Goal: Information Seeking & Learning: Find specific fact

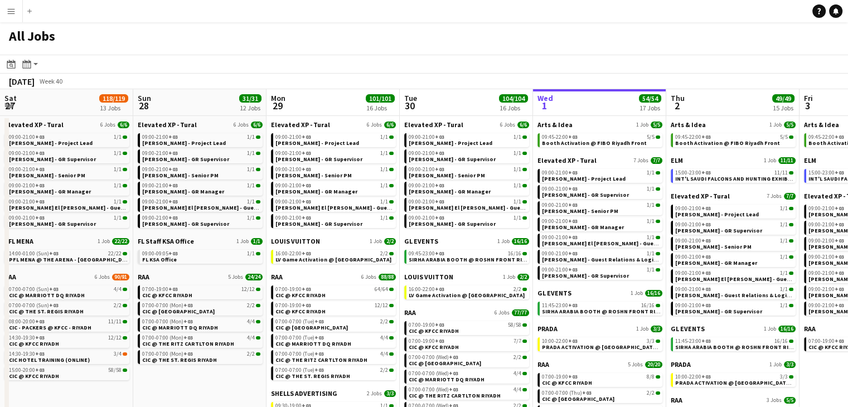
scroll to position [0, 457]
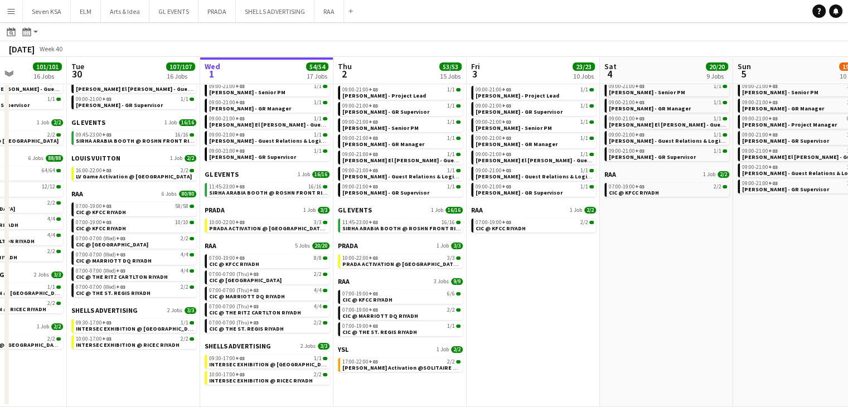
scroll to position [0, 323]
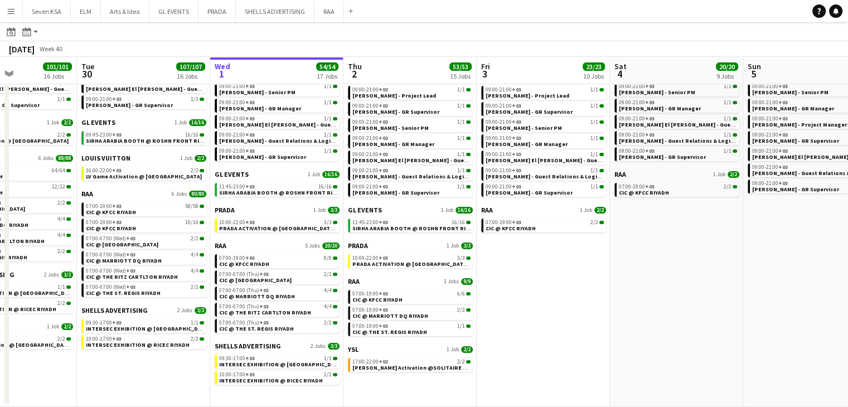
drag, startPoint x: 62, startPoint y: 355, endPoint x: 134, endPoint y: 362, distance: 71.7
click at [134, 362] on app-calendar-viewport "Sat 27 118/119 13 Jobs Sun 28 30/30 12 Jobs Mon 29 101/101 16 Jobs Tue 30 107/1…" at bounding box center [424, 172] width 848 height 470
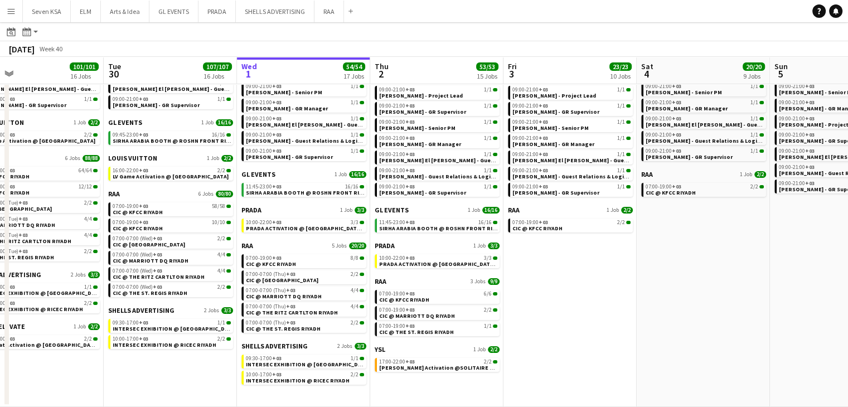
scroll to position [0, 298]
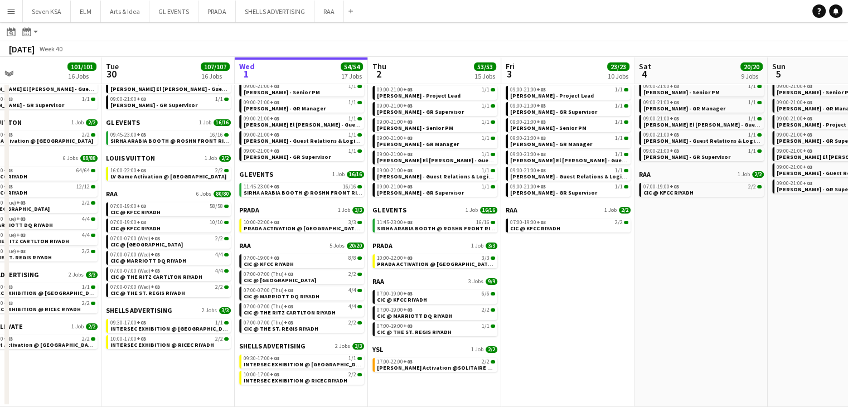
drag, startPoint x: 143, startPoint y: 370, endPoint x: 167, endPoint y: 366, distance: 24.8
click at [167, 366] on app-calendar-viewport "Sat 27 118/119 13 Jobs Sun 28 30/30 12 Jobs Mon 29 101/101 16 Jobs Tue 30 107/1…" at bounding box center [424, 172] width 848 height 470
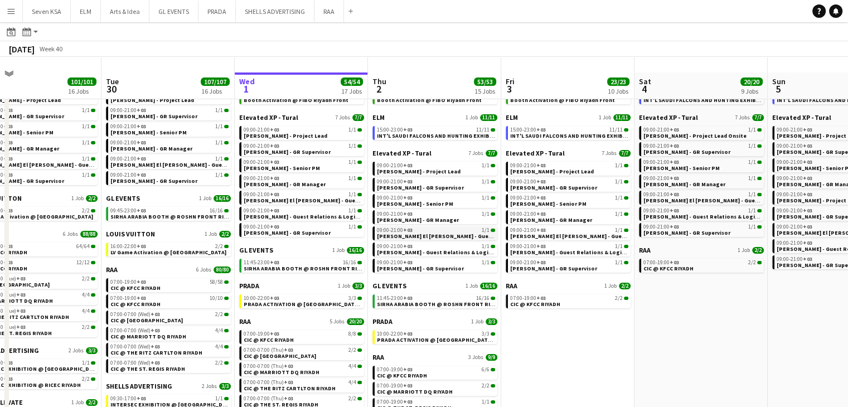
scroll to position [0, 0]
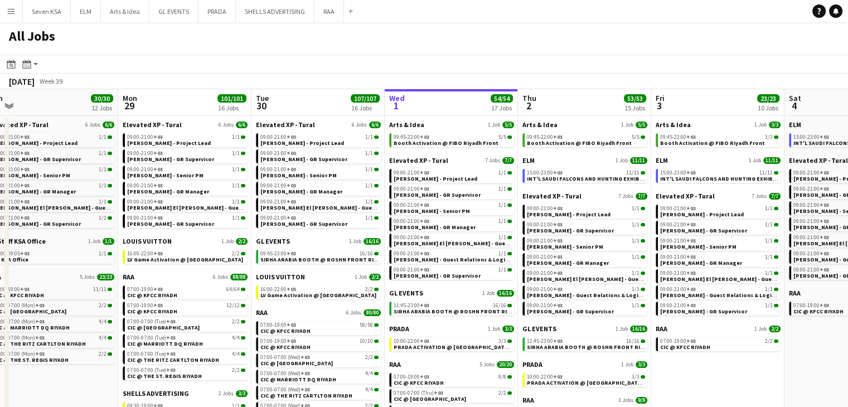
drag, startPoint x: 196, startPoint y: 248, endPoint x: 346, endPoint y: 248, distance: 150.0
click at [346, 248] on app-calendar-viewport "Fri 26 17/17 8 Jobs Sat 27 118/119 13 Jobs Sun 28 30/30 12 Jobs Mon 29 101/101 …" at bounding box center [424, 307] width 848 height 437
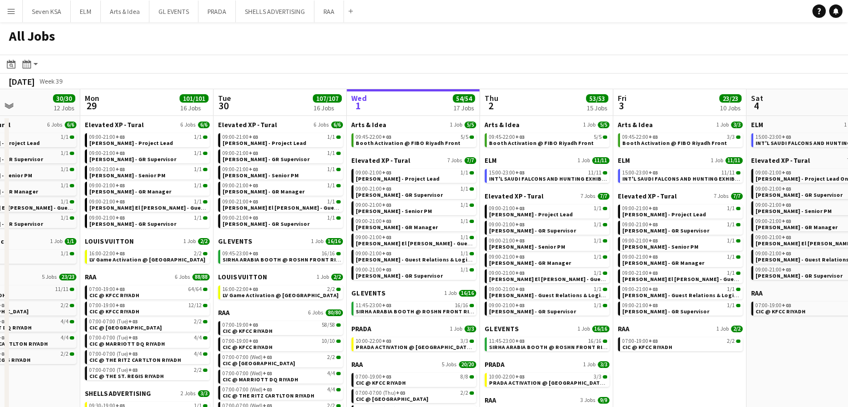
scroll to position [0, 303]
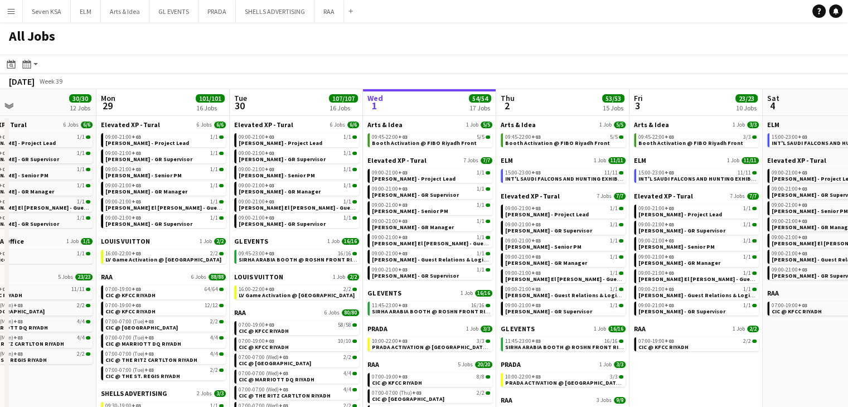
drag, startPoint x: 293, startPoint y: 241, endPoint x: 405, endPoint y: 245, distance: 112.1
click at [405, 245] on app-calendar-viewport "Fri 26 17/17 8 Jobs Sat 27 118/119 13 Jobs Sun 28 30/30 12 Jobs Mon 29 101/101 …" at bounding box center [424, 307] width 848 height 437
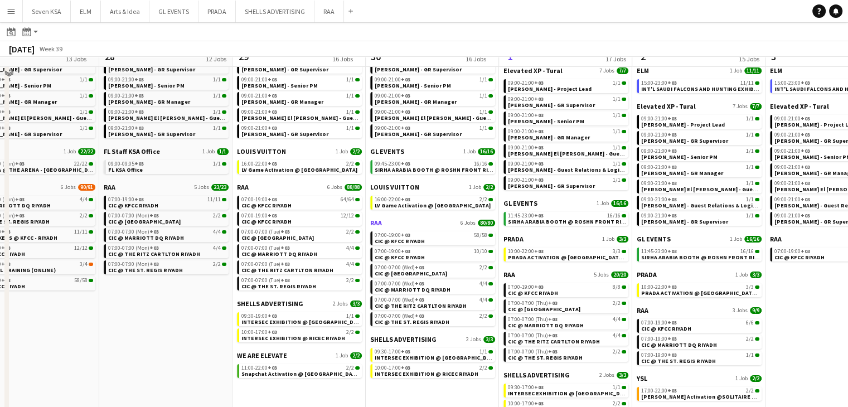
scroll to position [112, 0]
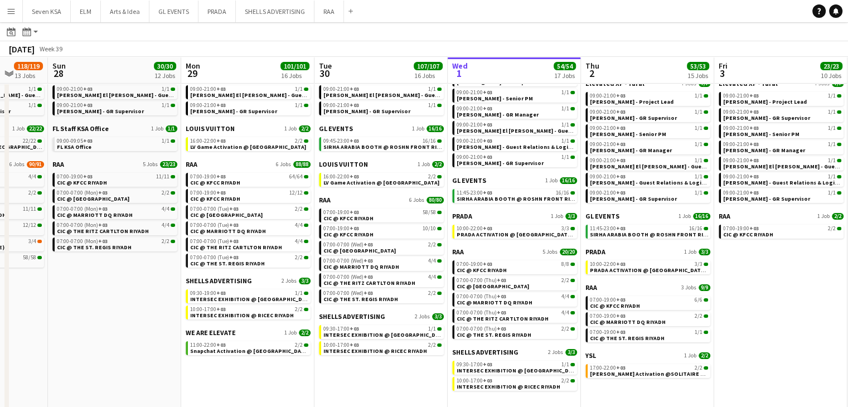
drag, startPoint x: 446, startPoint y: 380, endPoint x: 395, endPoint y: 370, distance: 52.3
click at [395, 370] on app-calendar-viewport "Thu 25 6/6 6 Jobs Fri 26 17/17 8 Jobs Sat 27 118/119 13 Jobs Sun 28 30/30 12 Jo…" at bounding box center [424, 178] width 848 height 470
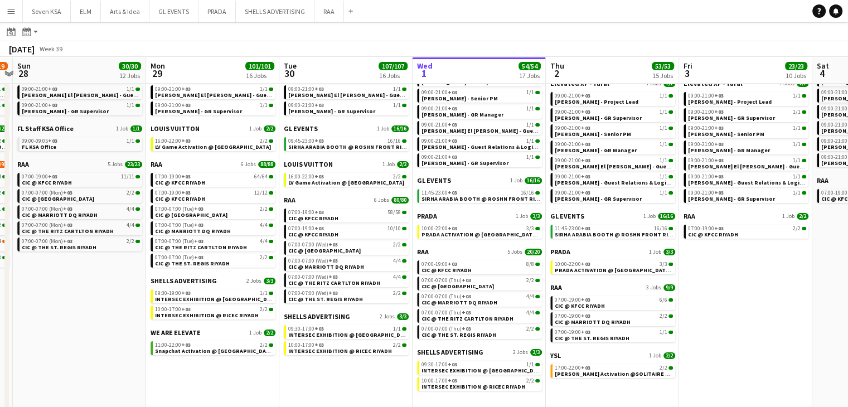
scroll to position [0, 408]
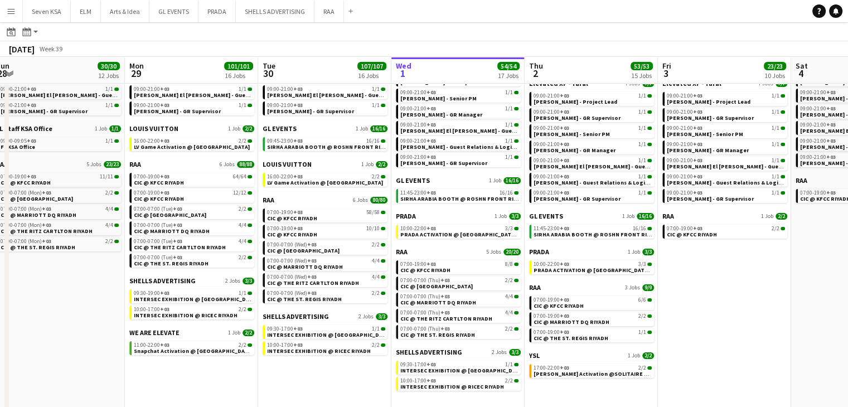
drag, startPoint x: 409, startPoint y: 376, endPoint x: 353, endPoint y: 366, distance: 57.2
click at [353, 366] on app-calendar-viewport "Thu 25 6/6 6 Jobs Fri 26 17/17 8 Jobs Sat 27 118/119 13 Jobs Sun 28 30/30 12 Jo…" at bounding box center [424, 178] width 848 height 470
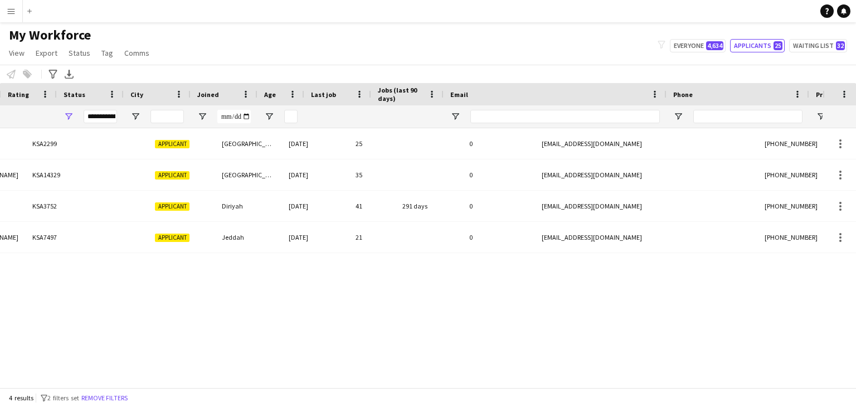
scroll to position [0, 321]
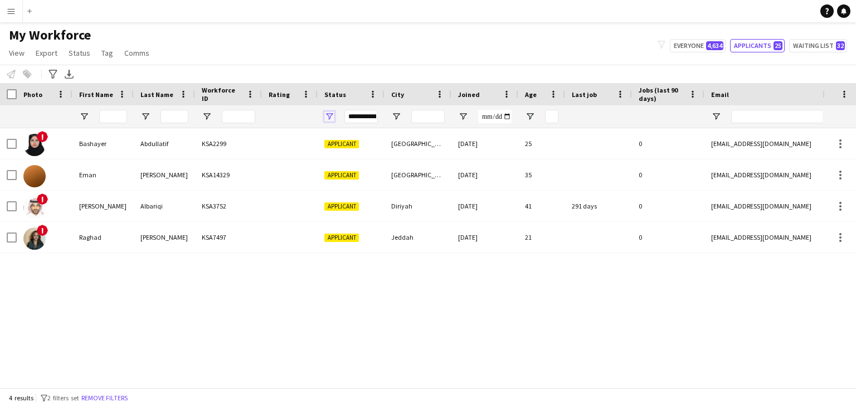
click at [327, 118] on span "Open Filter Menu" at bounding box center [329, 117] width 10 height 10
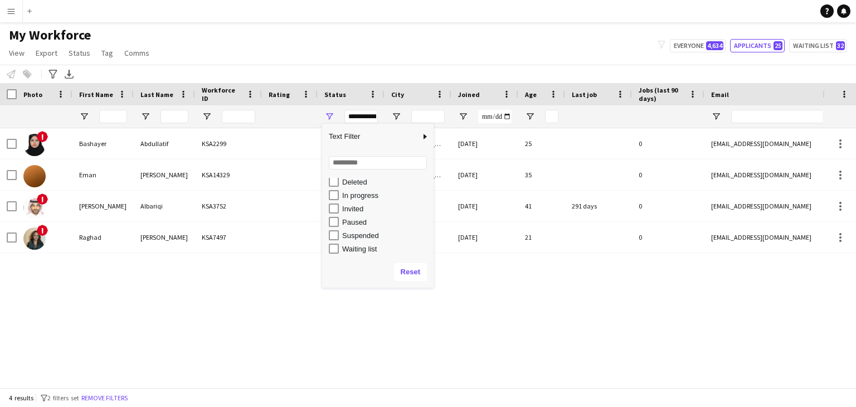
click at [359, 193] on div "In progress" at bounding box center [386, 195] width 88 height 8
type input "**********"
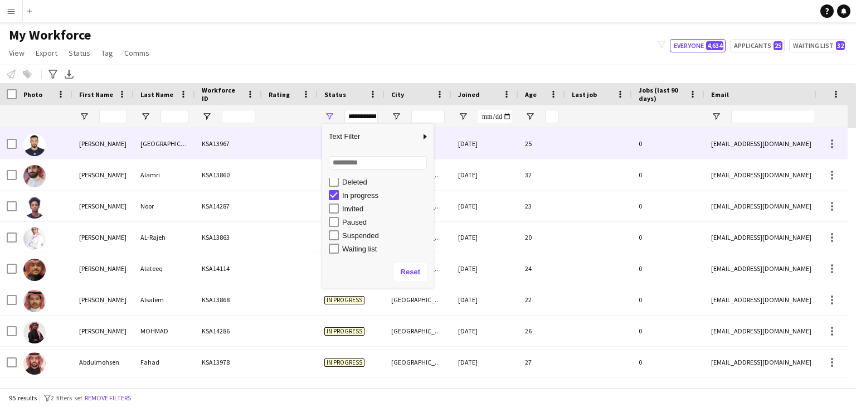
click at [225, 153] on div "KSA13967" at bounding box center [228, 143] width 67 height 31
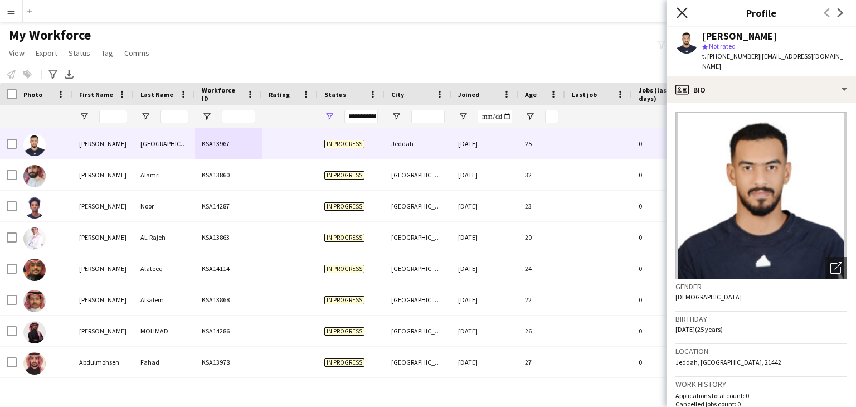
click at [682, 14] on icon "Close pop-in" at bounding box center [682, 12] width 11 height 11
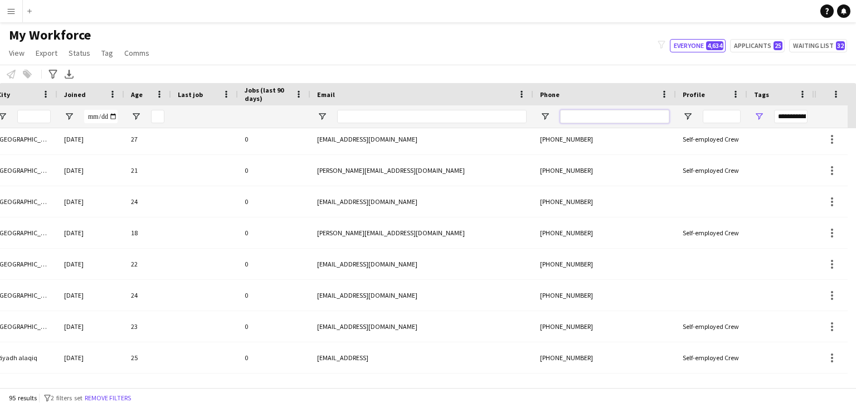
click at [584, 118] on input "Phone Filter Input" at bounding box center [614, 116] width 109 height 13
paste input "**********"
type input "**********"
type input "***"
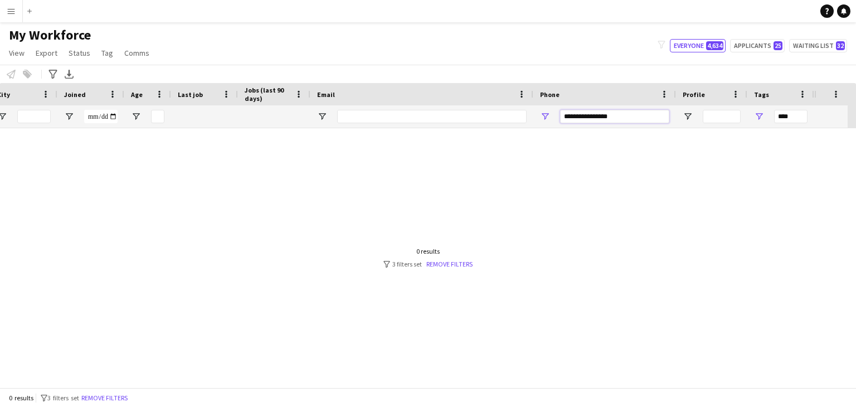
click at [600, 119] on input "**********" at bounding box center [614, 116] width 109 height 13
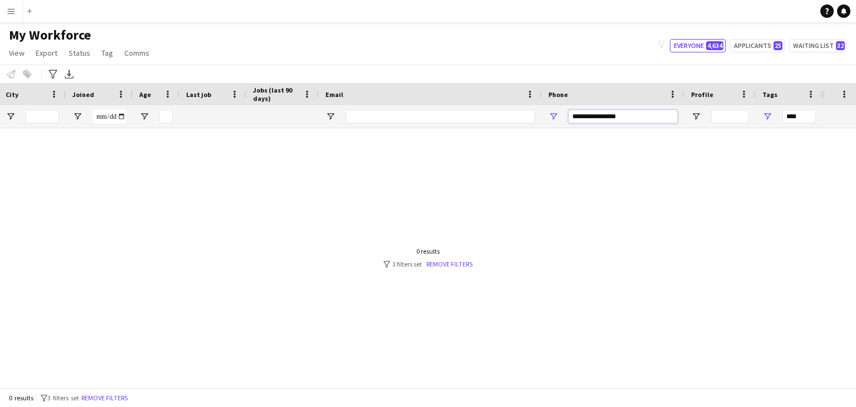
scroll to position [0, 386]
click at [607, 117] on input "**********" at bounding box center [623, 116] width 109 height 13
type input "**********"
click at [359, 177] on div at bounding box center [411, 253] width 823 height 251
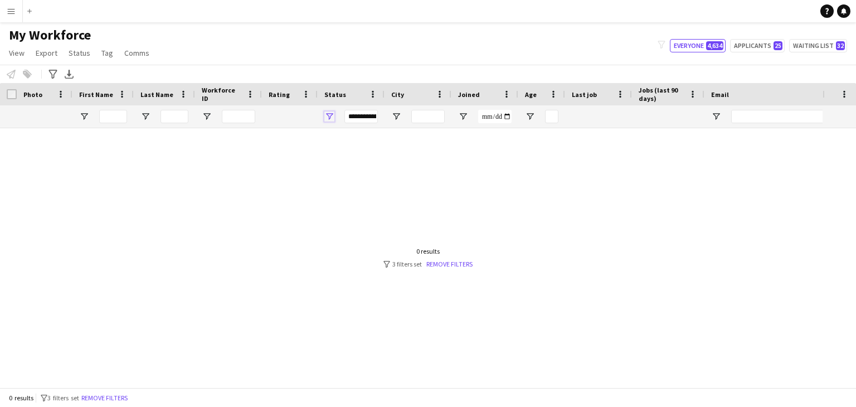
click at [326, 117] on span "Open Filter Menu" at bounding box center [329, 117] width 10 height 10
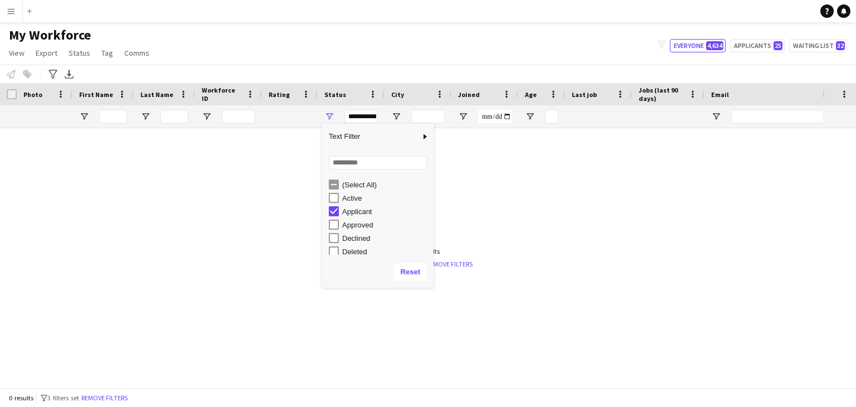
click at [343, 203] on div "Active" at bounding box center [381, 197] width 105 height 13
type input "**********"
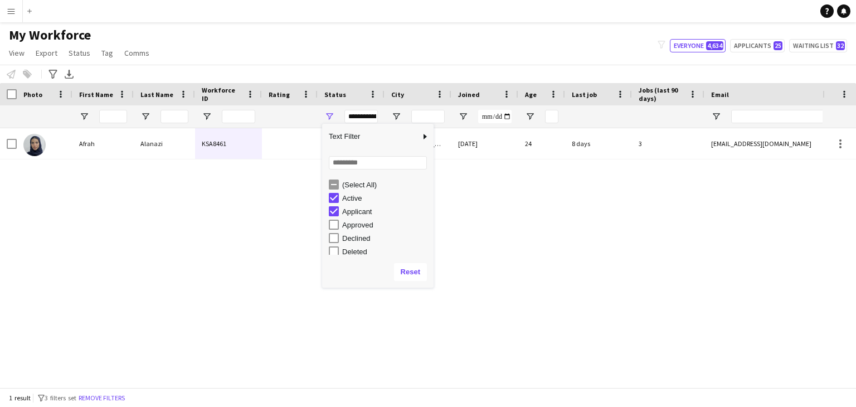
click at [662, 227] on div "[PERSON_NAME] KSA8461 Active [GEOGRAPHIC_DATA] [DATE] 24 8 days 3 [EMAIL_ADDRES…" at bounding box center [411, 253] width 823 height 251
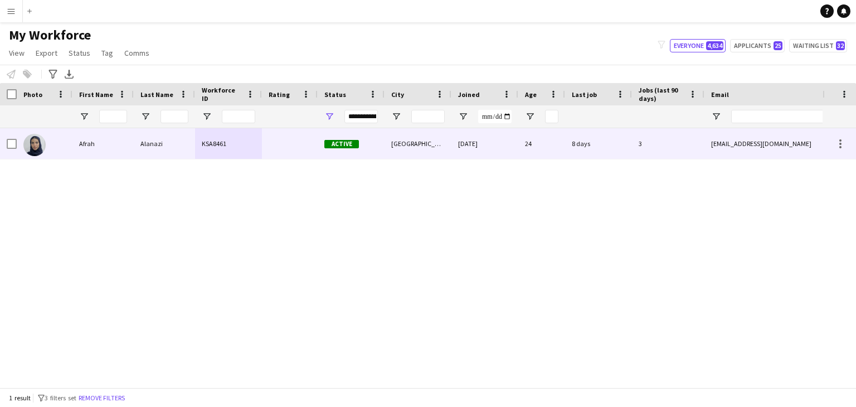
click at [608, 158] on div "8 days" at bounding box center [598, 143] width 67 height 31
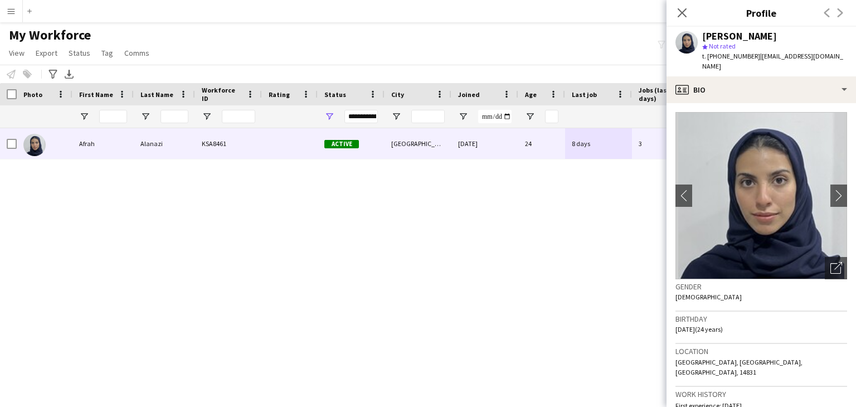
drag, startPoint x: 703, startPoint y: 35, endPoint x: 769, endPoint y: 41, distance: 66.1
click at [769, 41] on div "[PERSON_NAME] star Not rated t. [PHONE_NUMBER] | [EMAIL_ADDRESS][DOMAIN_NAME]" at bounding box center [775, 51] width 145 height 41
click at [728, 36] on div "[PERSON_NAME]" at bounding box center [740, 36] width 75 height 10
drag, startPoint x: 703, startPoint y: 36, endPoint x: 759, endPoint y: 38, distance: 56.9
click at [759, 38] on div "[PERSON_NAME]" at bounding box center [740, 36] width 75 height 10
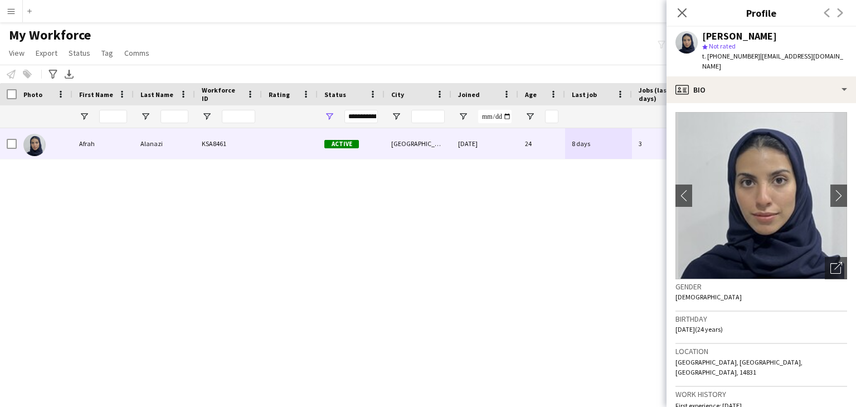
copy div "[PERSON_NAME]"
click at [688, 12] on app-icon "Close pop-in" at bounding box center [683, 13] width 16 height 16
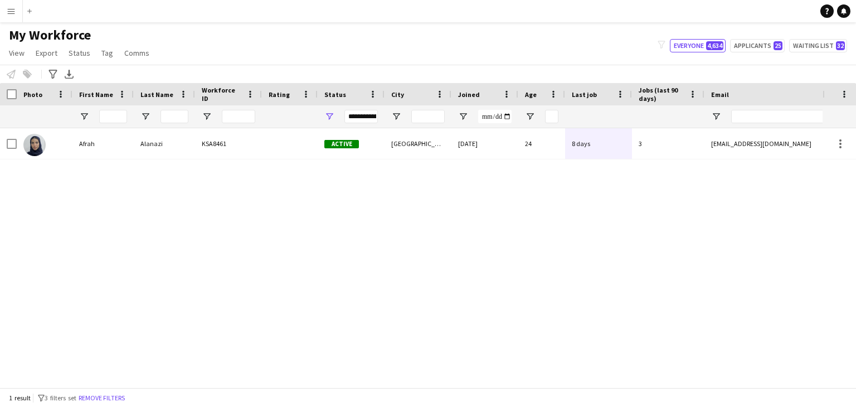
scroll to position [0, 386]
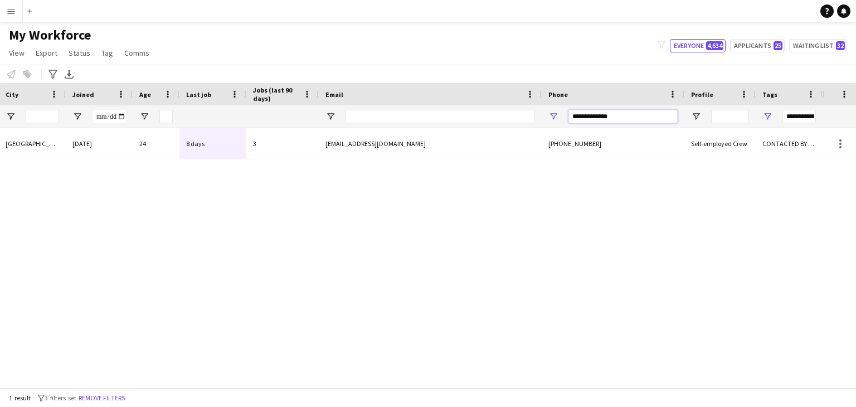
click at [605, 116] on input "**********" at bounding box center [623, 116] width 109 height 13
type input "*"
type input "**********"
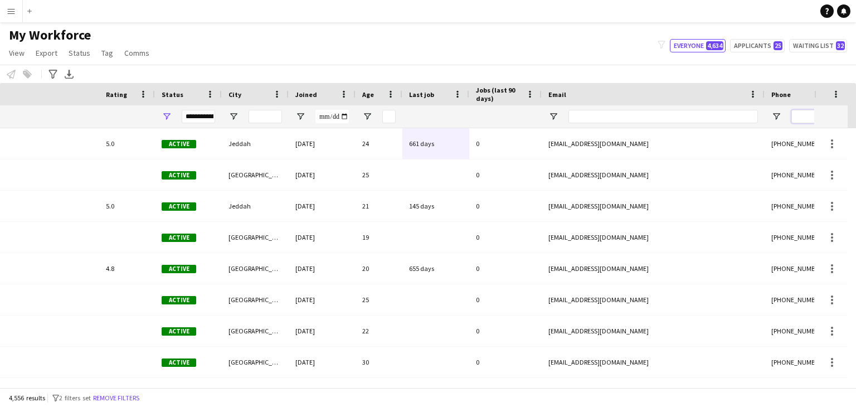
scroll to position [0, 0]
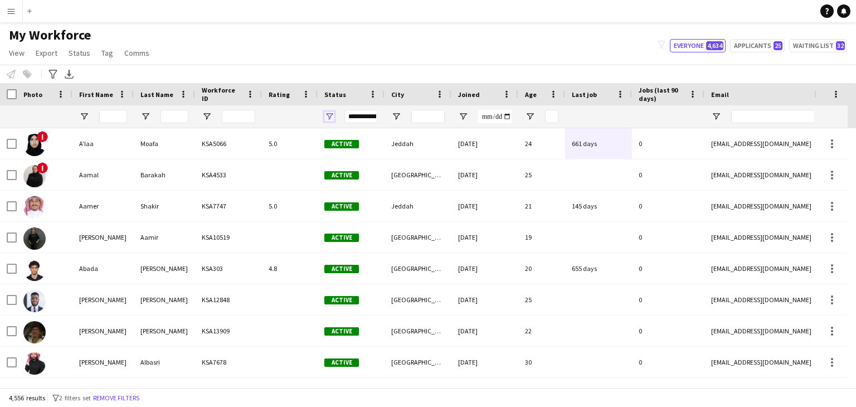
click at [330, 117] on span "Open Filter Menu" at bounding box center [329, 117] width 10 height 10
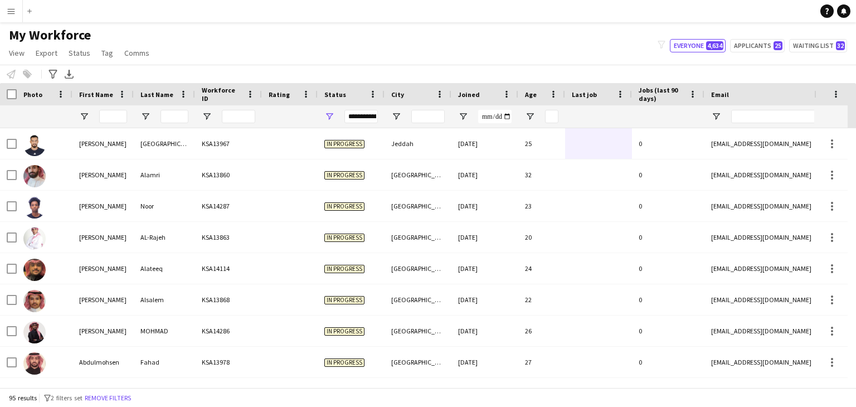
click at [504, 45] on div "My Workforce View Views Default view Basic Export View Full Name TAGS Test New …" at bounding box center [428, 46] width 856 height 38
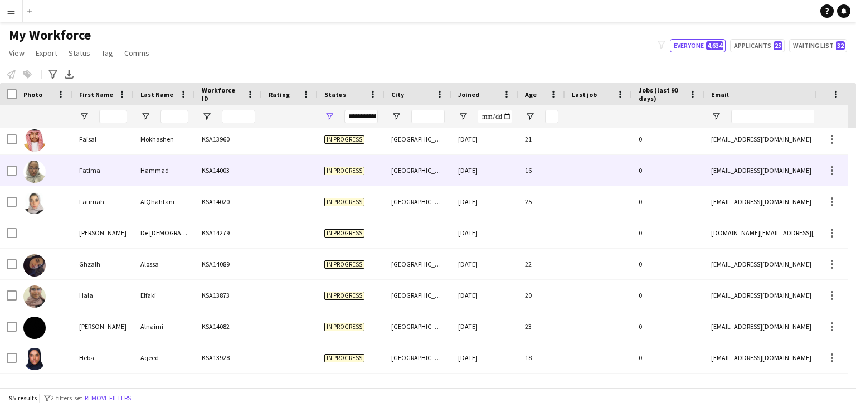
scroll to position [1182, 0]
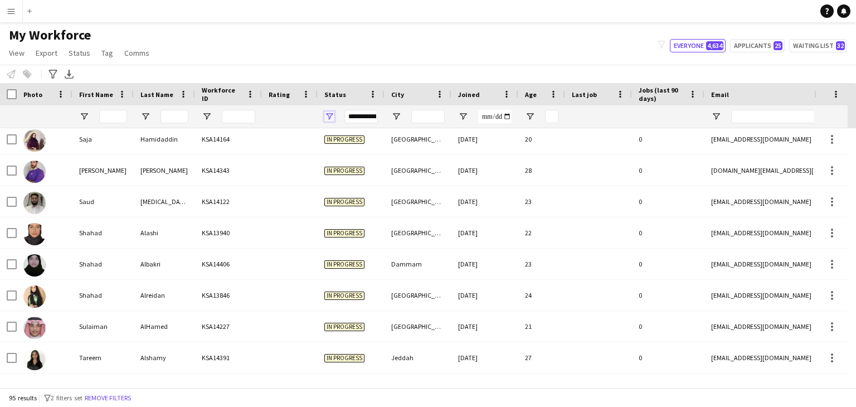
click at [333, 116] on span "Open Filter Menu" at bounding box center [329, 117] width 10 height 10
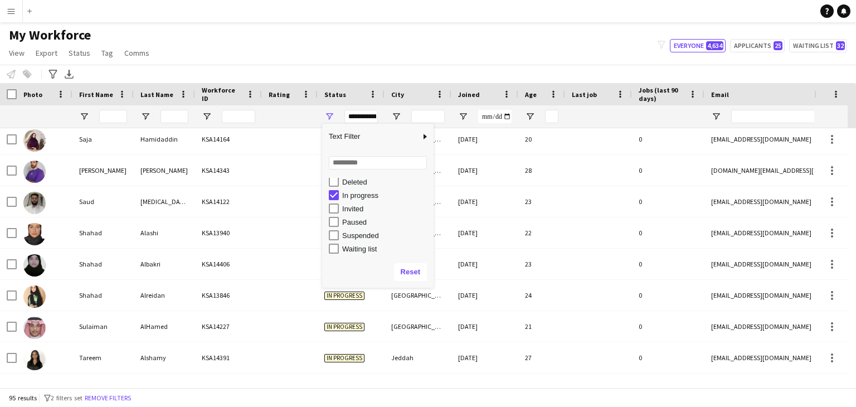
click at [361, 248] on div "Waiting list" at bounding box center [386, 249] width 88 height 8
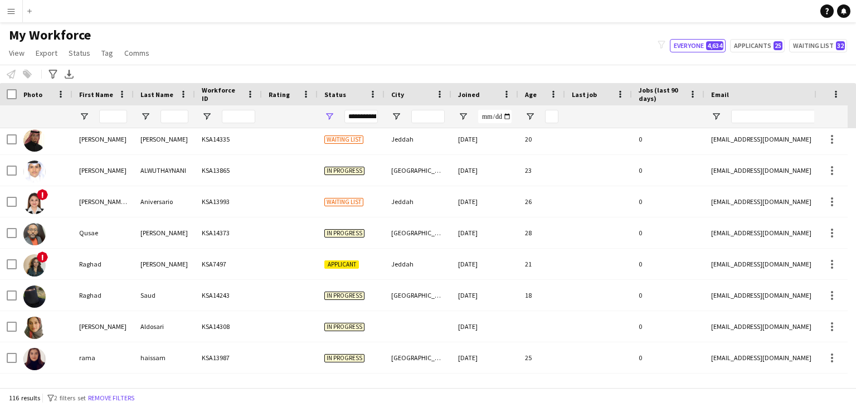
click at [458, 54] on div "My Workforce View Views Default view Basic Export View Full Name TAGS Test New …" at bounding box center [428, 46] width 856 height 38
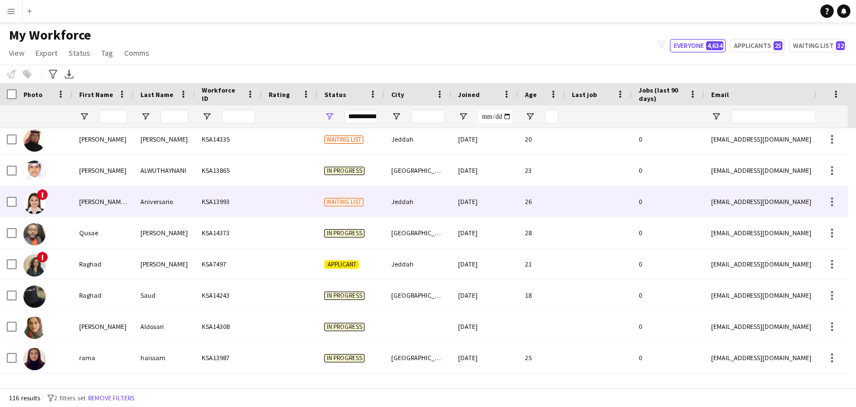
click at [316, 209] on div at bounding box center [290, 201] width 56 height 31
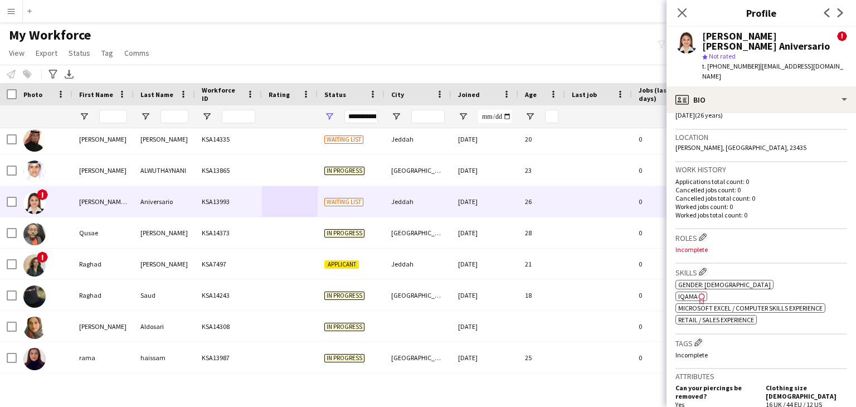
click at [689, 292] on app-spec-pill "ok-circled2 background Layer 1 cross-circle-red background Layer 1 [GEOGRAPHIC_…" at bounding box center [692, 296] width 32 height 9
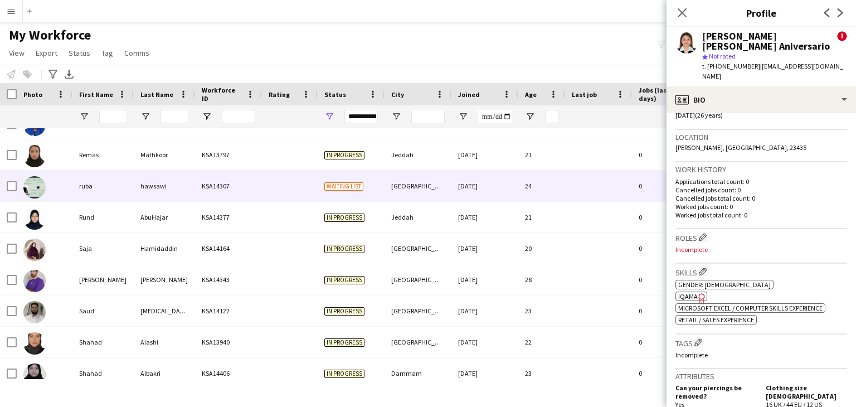
click at [260, 195] on div "KSA14307" at bounding box center [228, 186] width 67 height 31
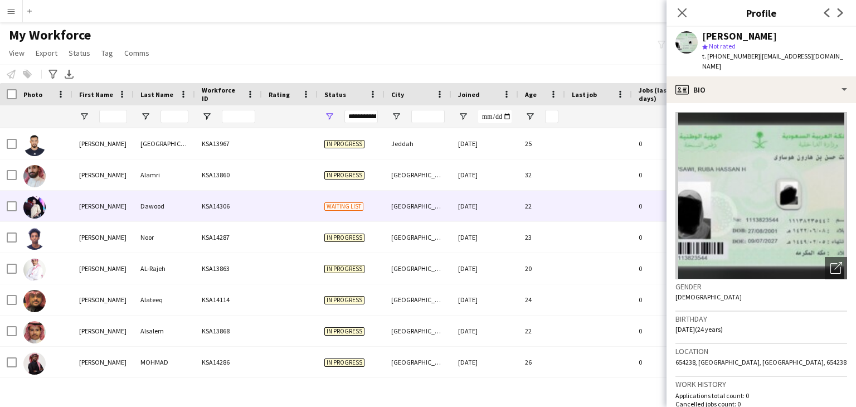
click at [333, 210] on div "Waiting list" at bounding box center [351, 206] width 67 height 31
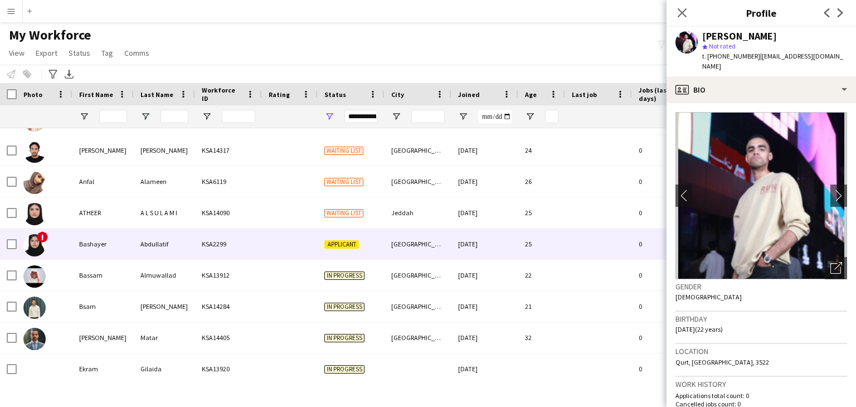
click at [340, 250] on div "Applicant" at bounding box center [351, 244] width 67 height 31
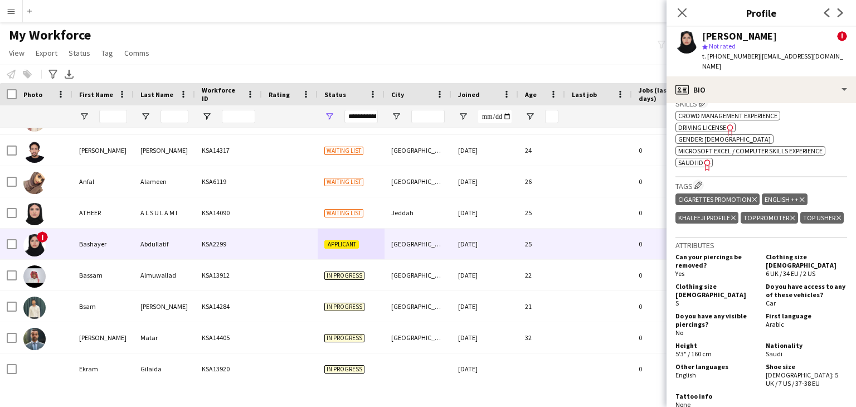
click at [707, 159] on icon at bounding box center [707, 164] width 6 height 11
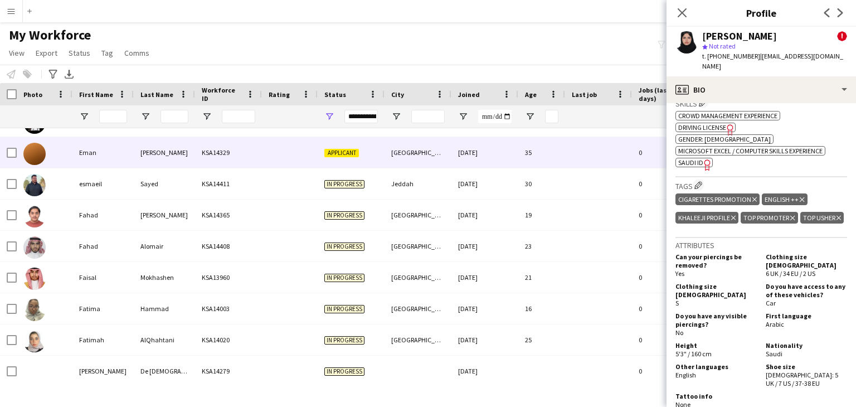
click at [323, 155] on div "Applicant" at bounding box center [351, 152] width 67 height 31
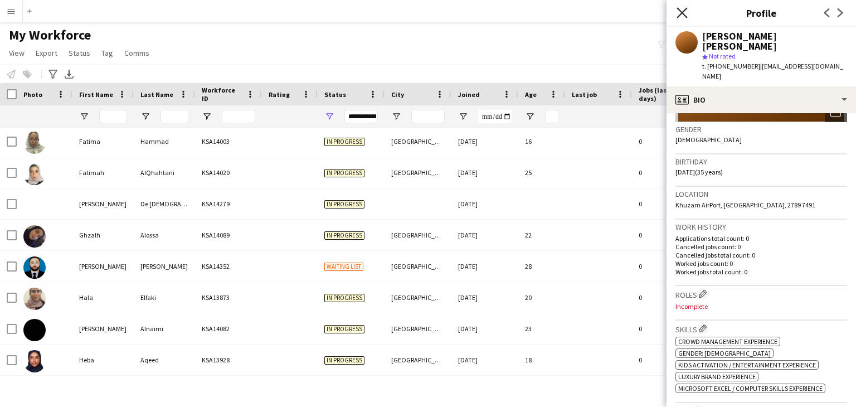
click at [685, 12] on icon "Close pop-in" at bounding box center [682, 12] width 11 height 11
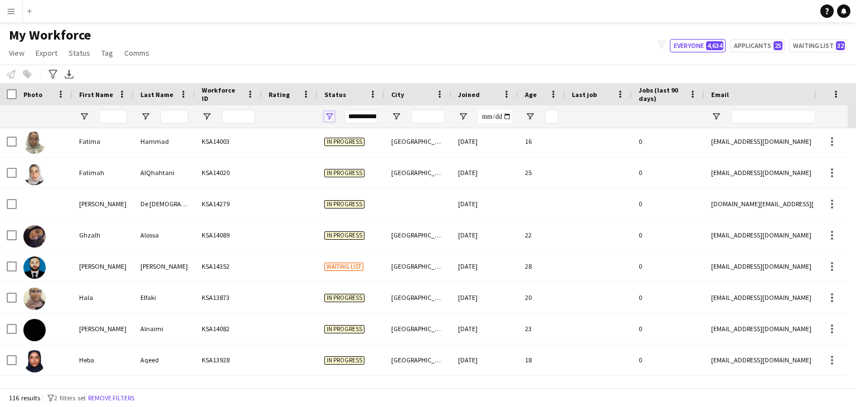
click at [330, 119] on span "Open Filter Menu" at bounding box center [329, 117] width 10 height 10
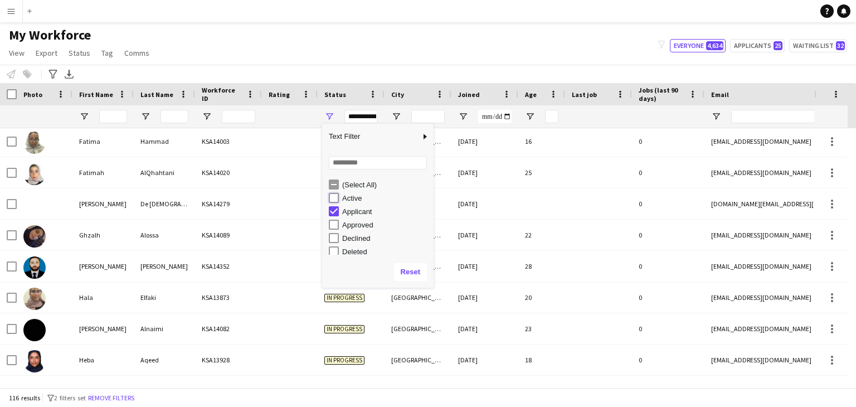
type input "**********"
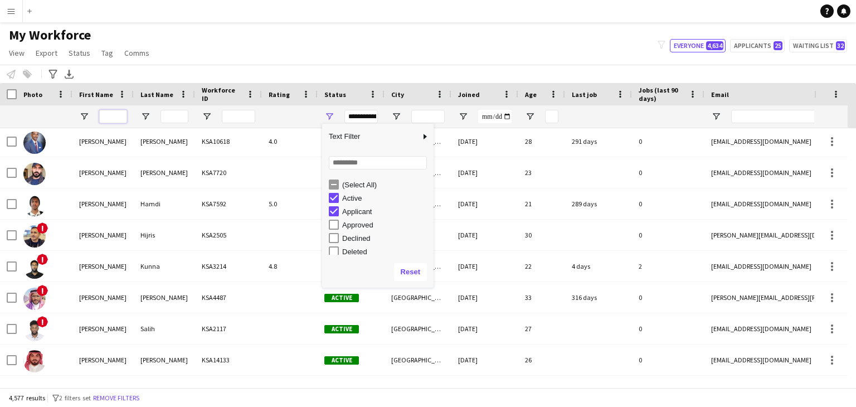
click at [114, 121] on input "First Name Filter Input" at bounding box center [113, 116] width 28 height 13
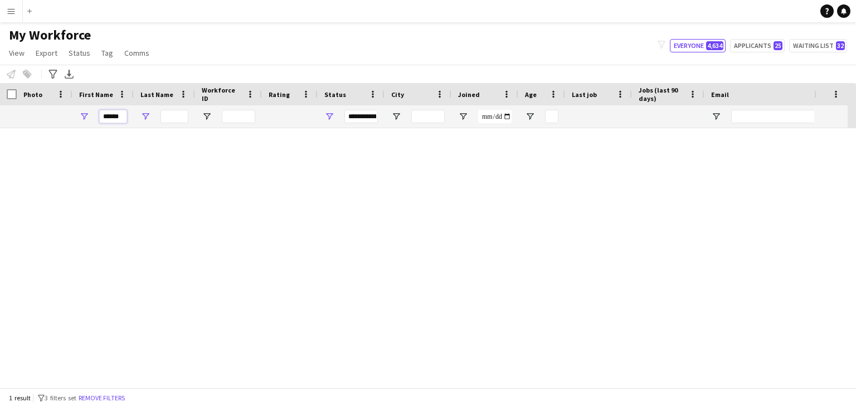
scroll to position [0, 0]
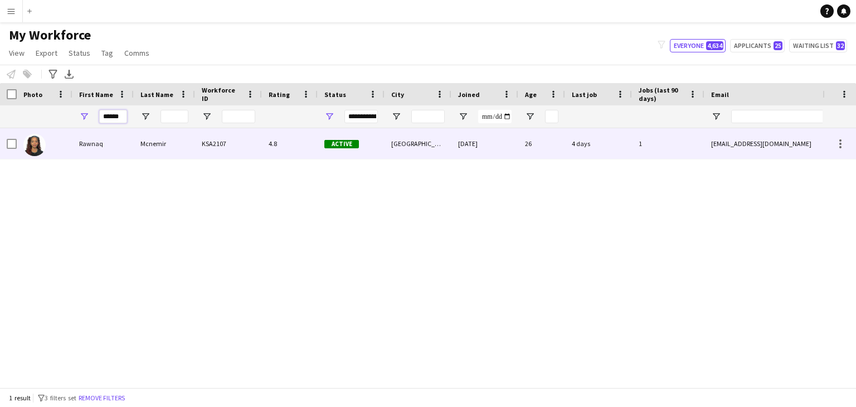
type input "******"
click at [134, 138] on div "Mcnemir" at bounding box center [164, 143] width 61 height 31
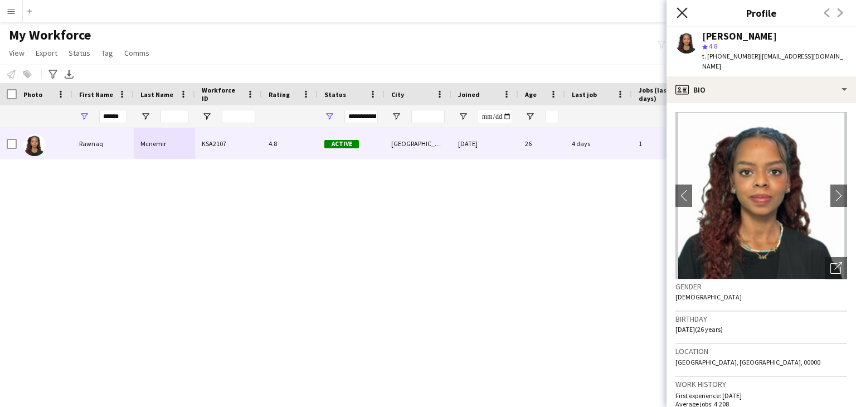
click at [684, 9] on icon "Close pop-in" at bounding box center [682, 12] width 11 height 11
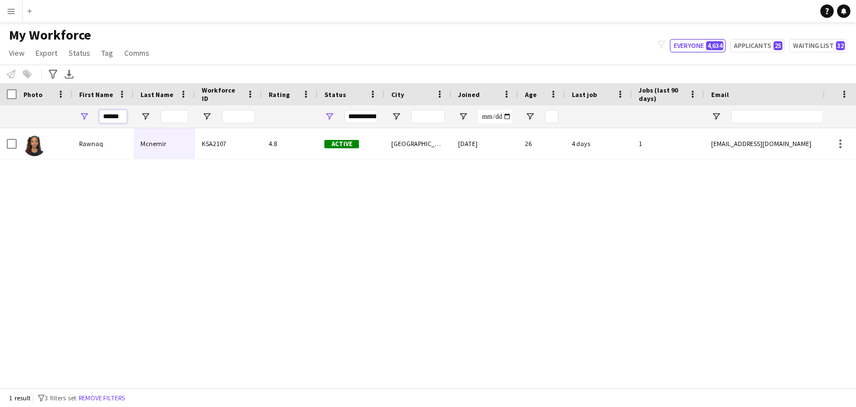
click at [111, 115] on input "******" at bounding box center [113, 116] width 28 height 13
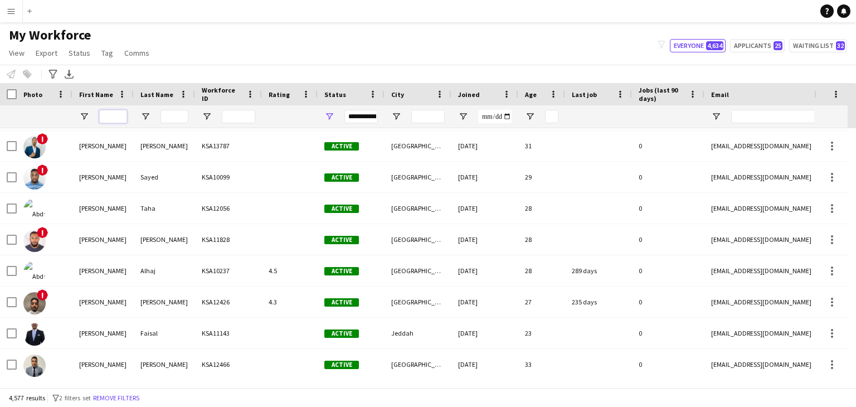
scroll to position [279, 0]
click at [234, 54] on div "My Workforce View Views Default view Basic Export View Full Name TAGS Test New …" at bounding box center [428, 46] width 856 height 38
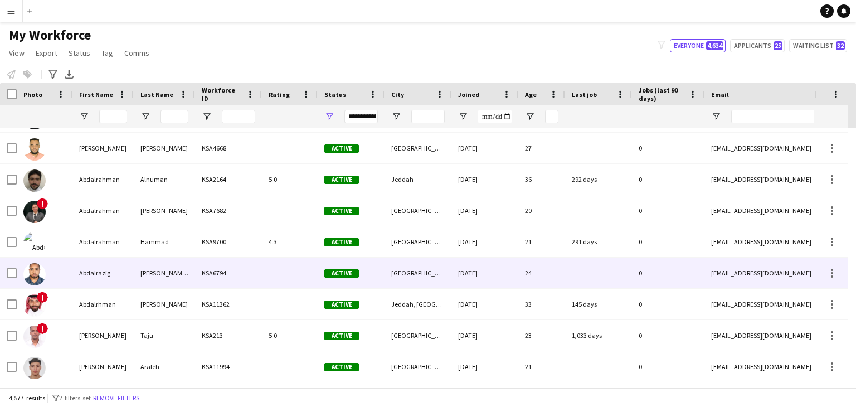
click at [161, 270] on div "[PERSON_NAME] el Karim" at bounding box center [164, 273] width 61 height 31
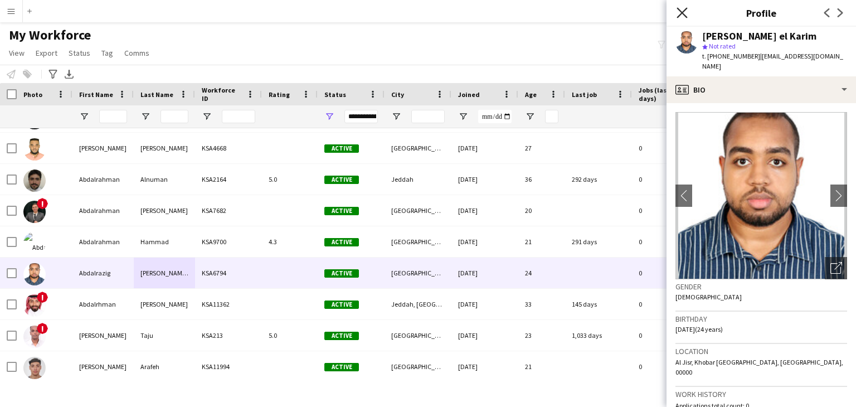
click at [685, 11] on icon "Close pop-in" at bounding box center [682, 12] width 11 height 11
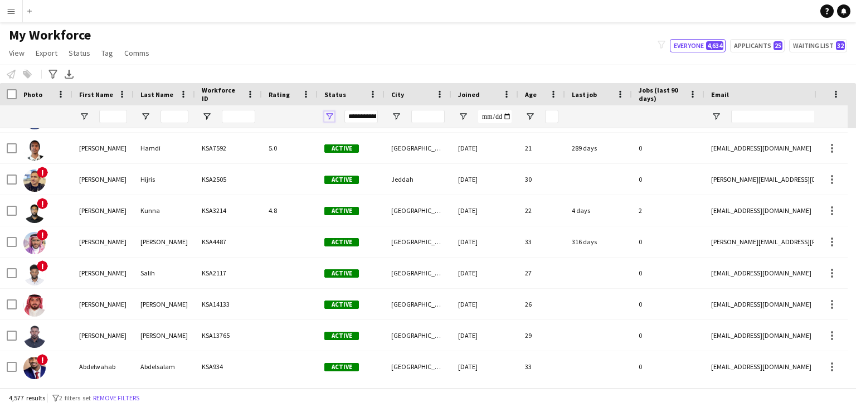
click at [328, 113] on span "Open Filter Menu" at bounding box center [329, 117] width 10 height 10
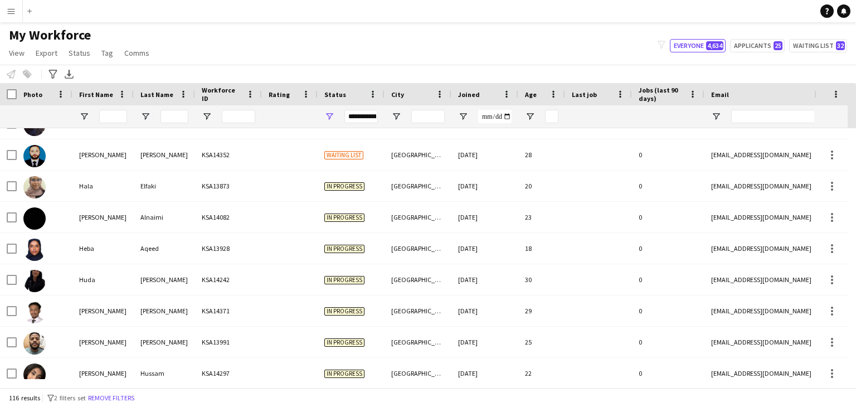
click at [545, 66] on div "Notify workforce Add to tag Select at least one crew to tag him or her. Advance…" at bounding box center [428, 74] width 856 height 18
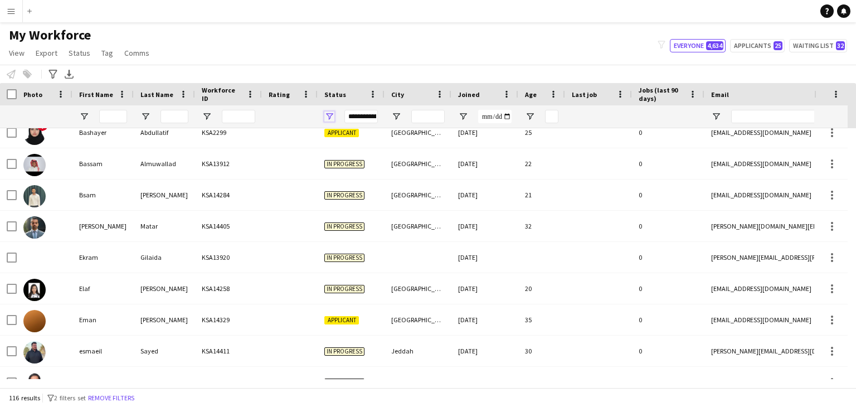
click at [332, 118] on span "Open Filter Menu" at bounding box center [329, 117] width 10 height 10
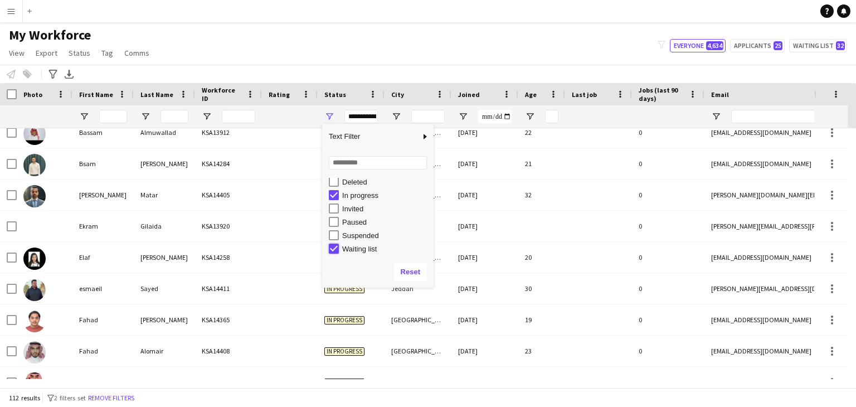
type input "**********"
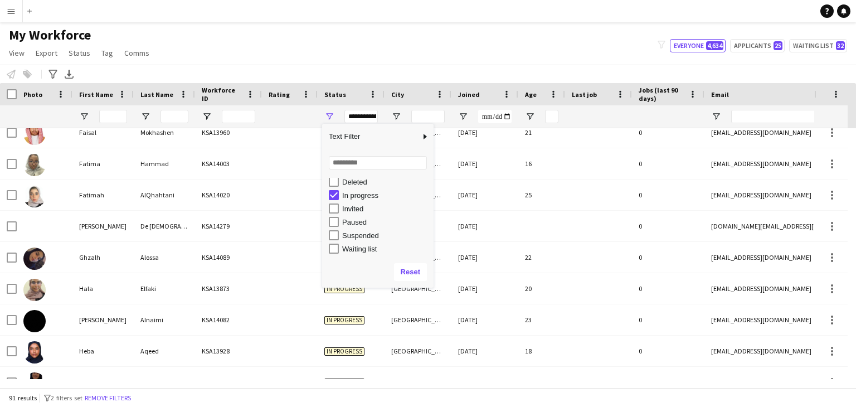
click at [475, 52] on div "My Workforce View Views Default view Basic Export View Full Name TAGS Test New …" at bounding box center [428, 46] width 856 height 38
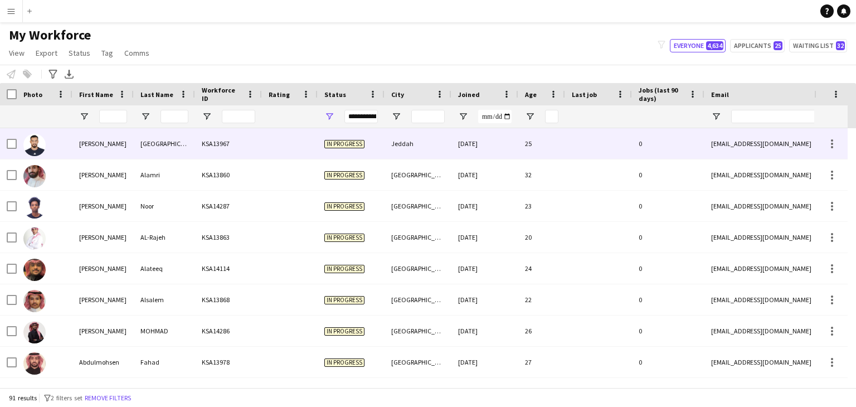
click at [434, 146] on div "Jeddah" at bounding box center [418, 143] width 67 height 31
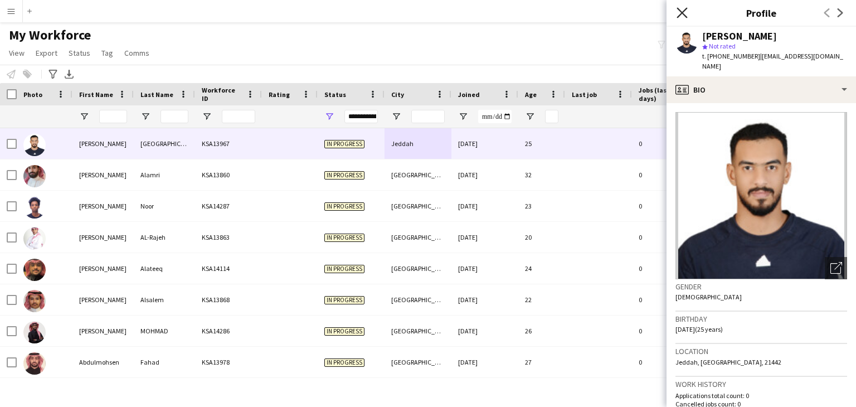
click at [682, 12] on icon at bounding box center [682, 12] width 11 height 11
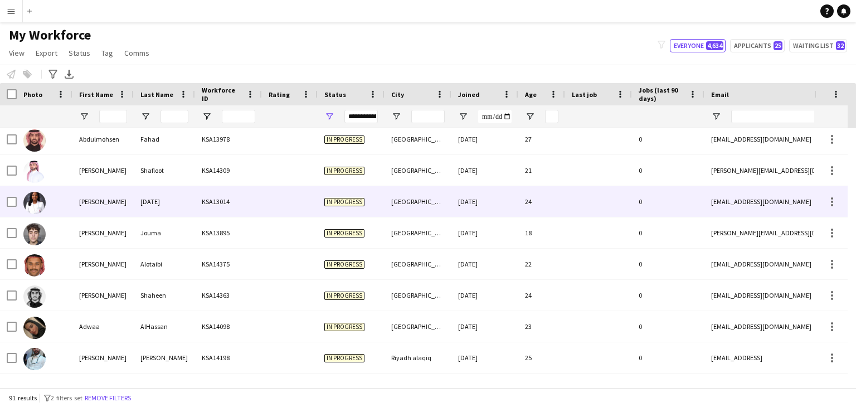
click at [352, 216] on div "In progress" at bounding box center [351, 201] width 67 height 31
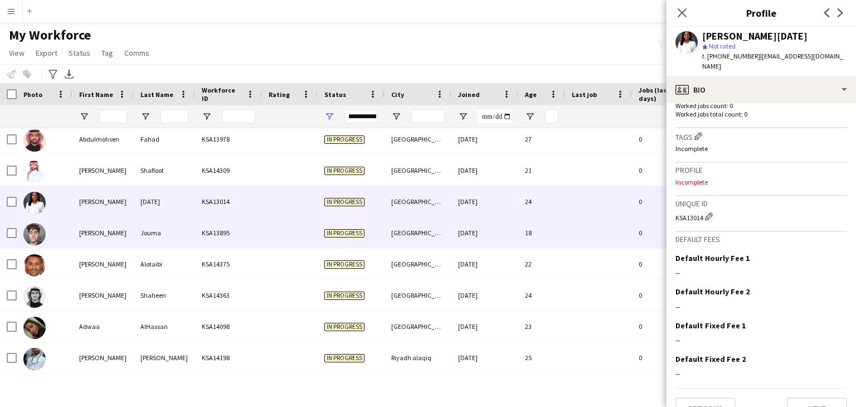
click at [393, 238] on div "[GEOGRAPHIC_DATA]" at bounding box center [418, 232] width 67 height 31
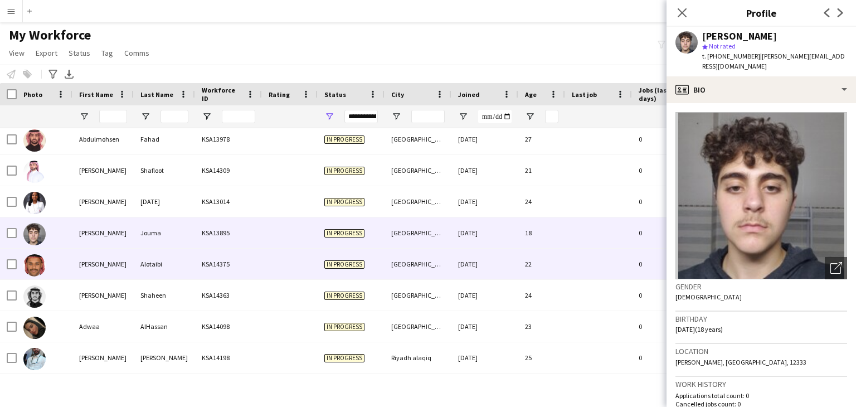
click at [398, 261] on div "[GEOGRAPHIC_DATA]" at bounding box center [418, 264] width 67 height 31
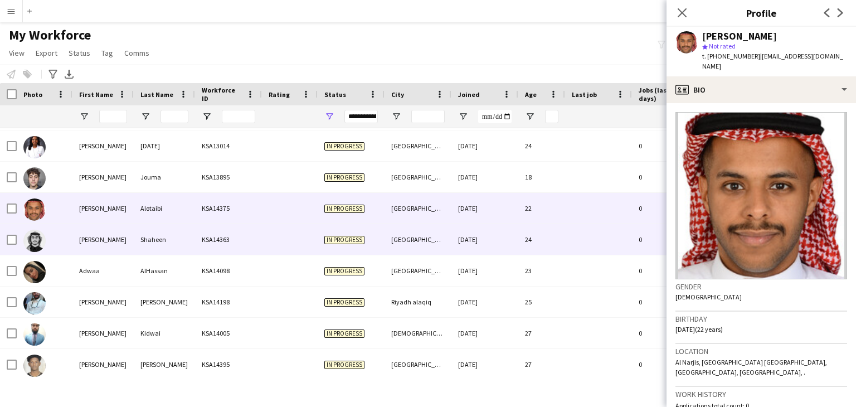
click at [406, 243] on div "[GEOGRAPHIC_DATA]" at bounding box center [418, 239] width 67 height 31
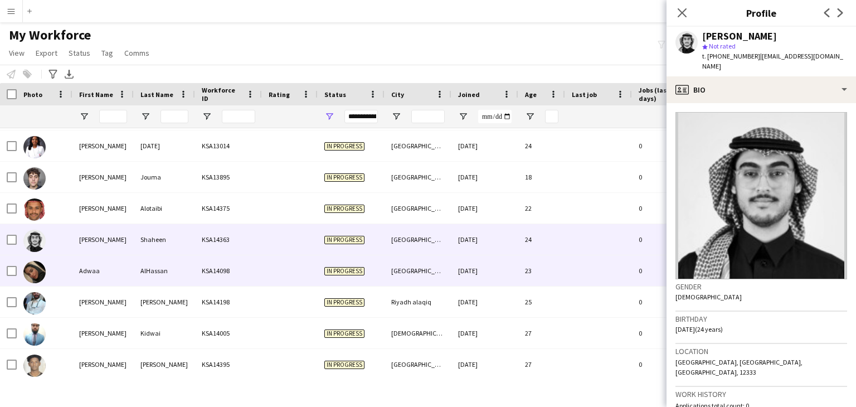
click at [420, 259] on div "[GEOGRAPHIC_DATA]" at bounding box center [418, 270] width 67 height 31
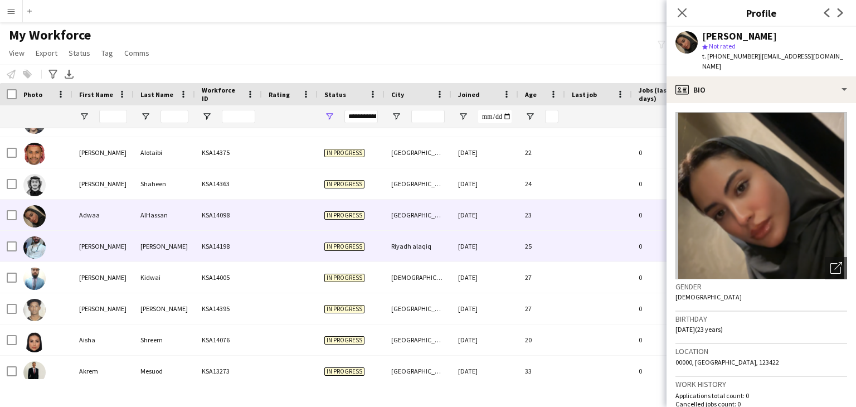
click at [437, 240] on div "Riyadh alaqiq" at bounding box center [418, 246] width 67 height 31
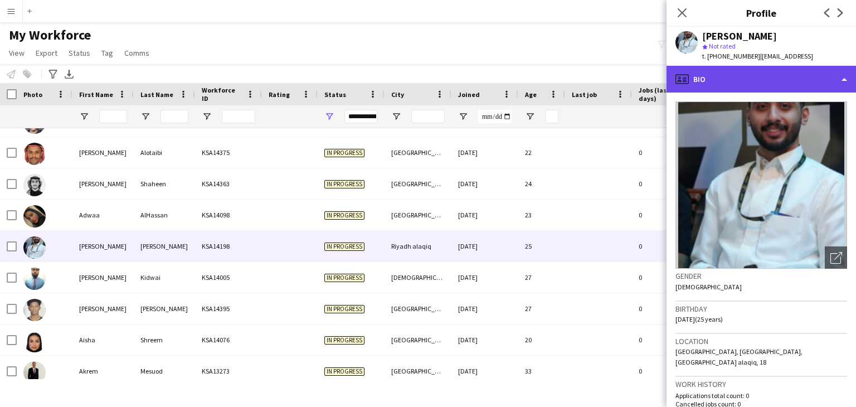
click at [742, 80] on div "profile Bio" at bounding box center [762, 79] width 190 height 27
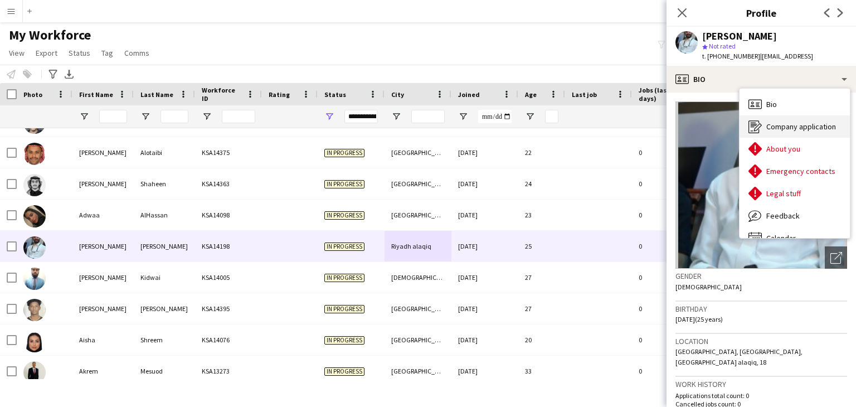
click at [772, 123] on span "Company application" at bounding box center [802, 127] width 70 height 10
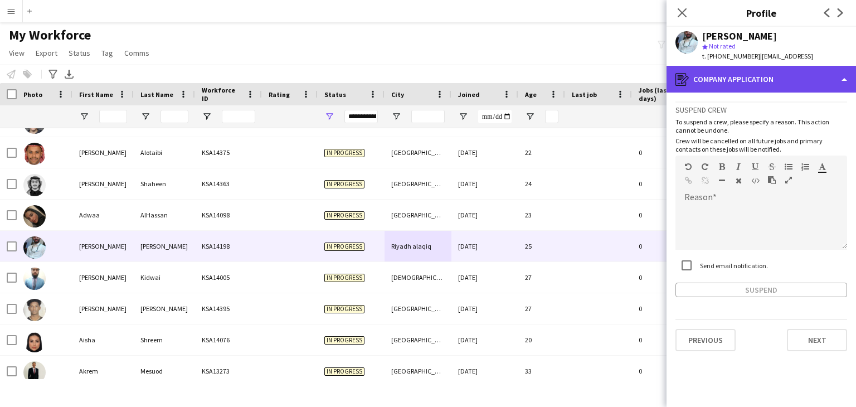
click at [748, 77] on div "register Company application" at bounding box center [762, 79] width 190 height 27
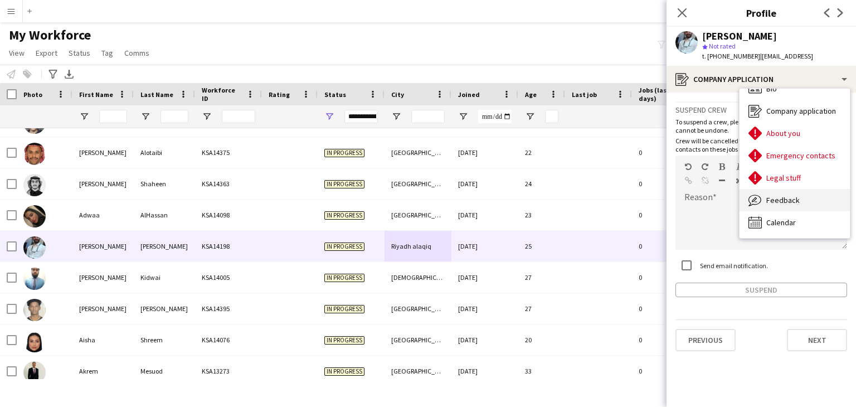
click at [792, 199] on span "Feedback" at bounding box center [783, 200] width 33 height 10
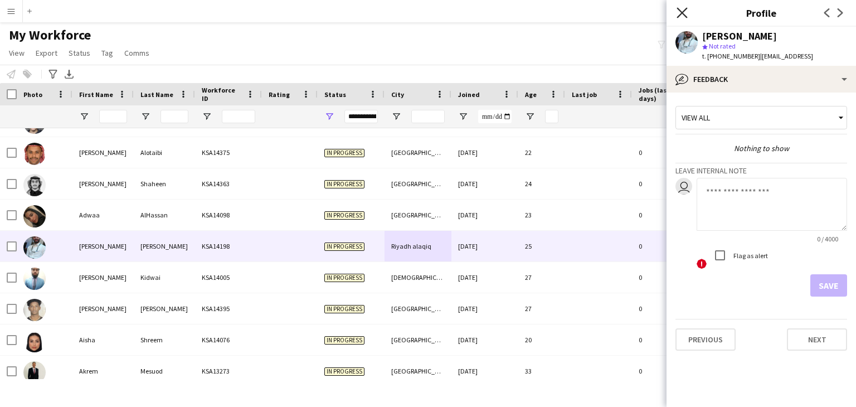
click at [682, 12] on icon at bounding box center [682, 12] width 11 height 11
